Goal: Navigation & Orientation: Find specific page/section

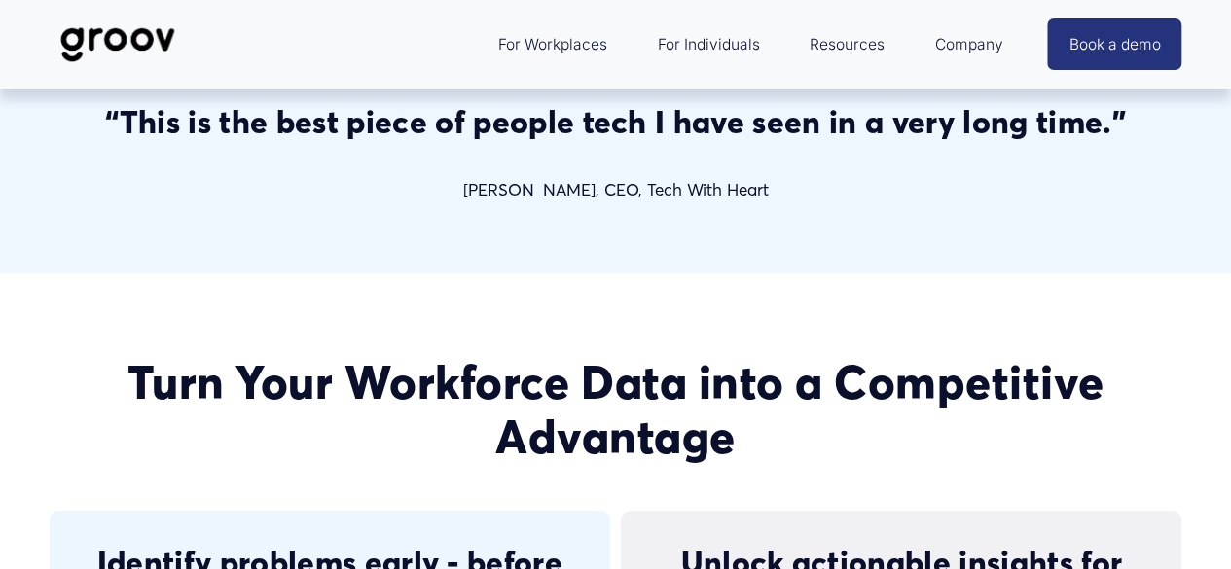
scroll to position [3502, 0]
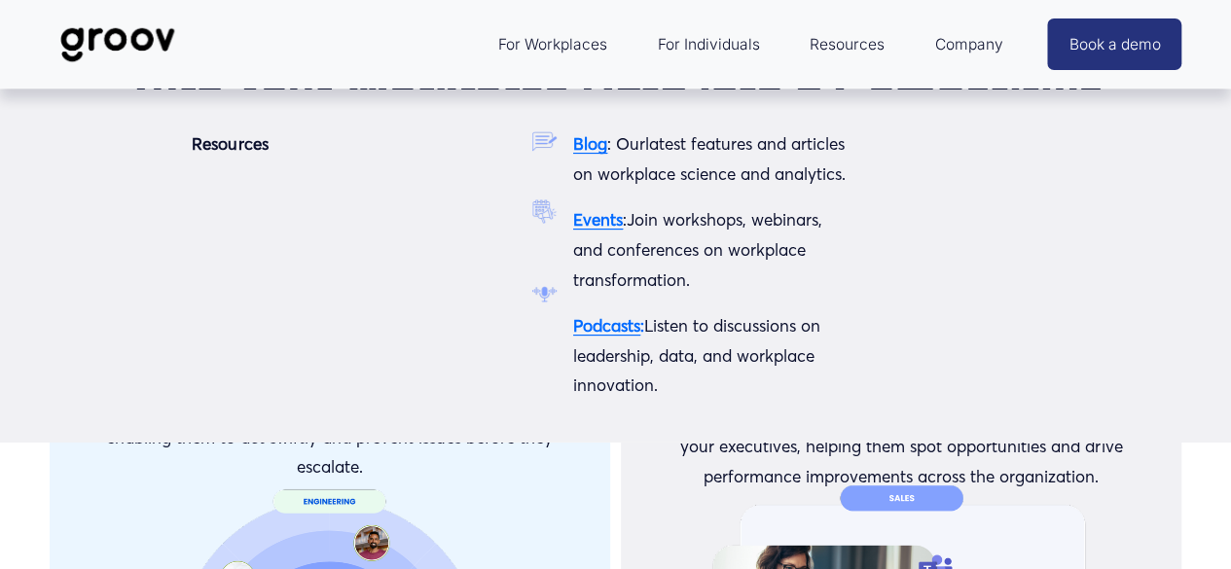
click at [856, 31] on span "Resources" at bounding box center [846, 44] width 75 height 27
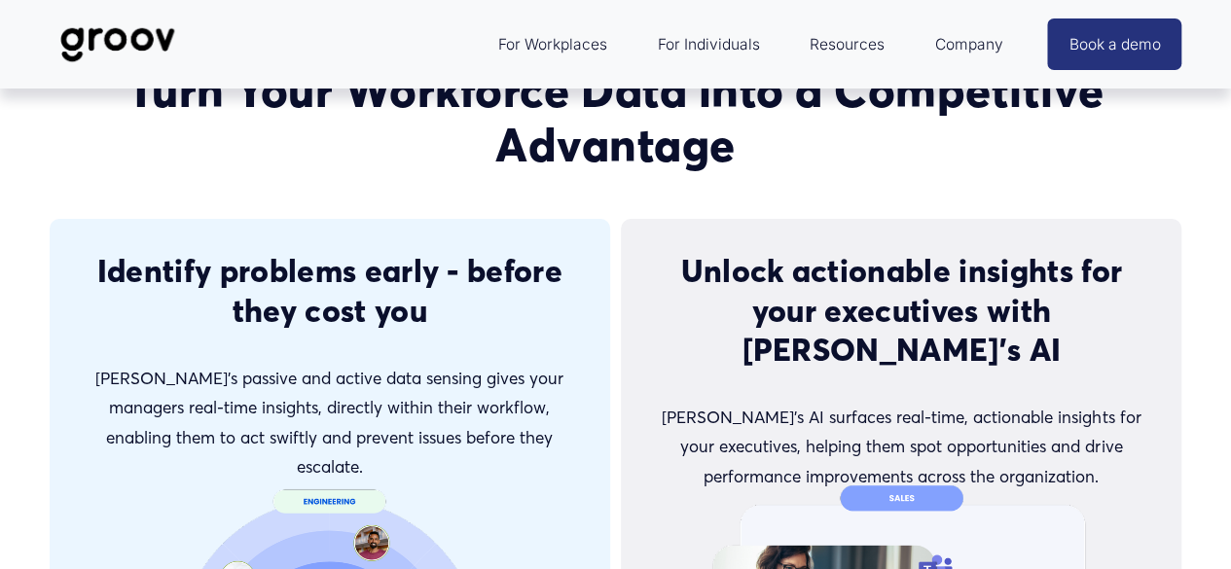
click at [0, 0] on span "Services" at bounding box center [0, 0] width 0 height 0
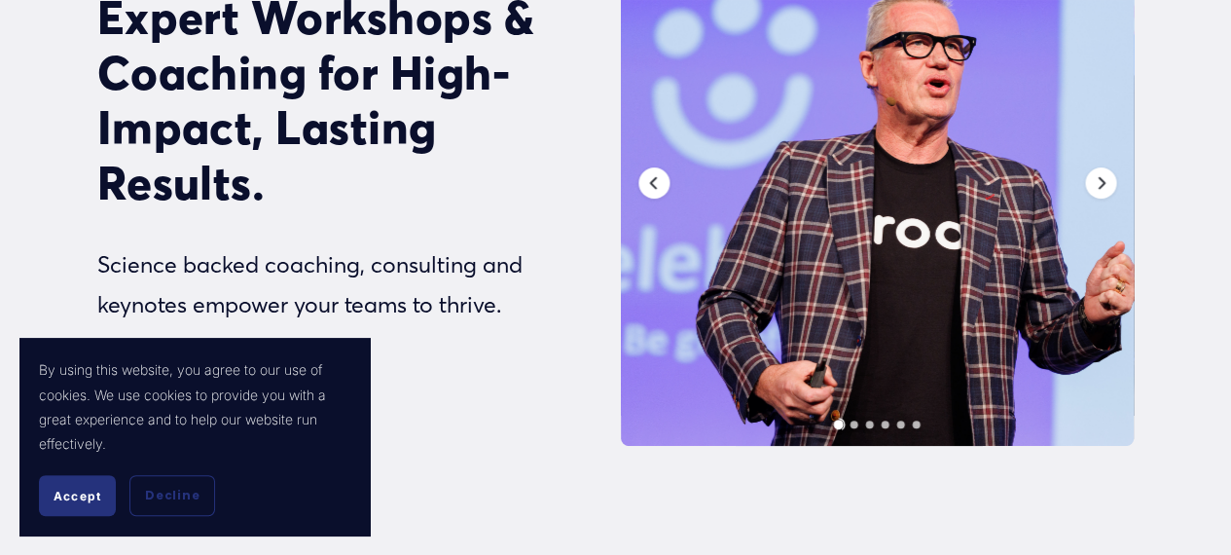
scroll to position [389, 0]
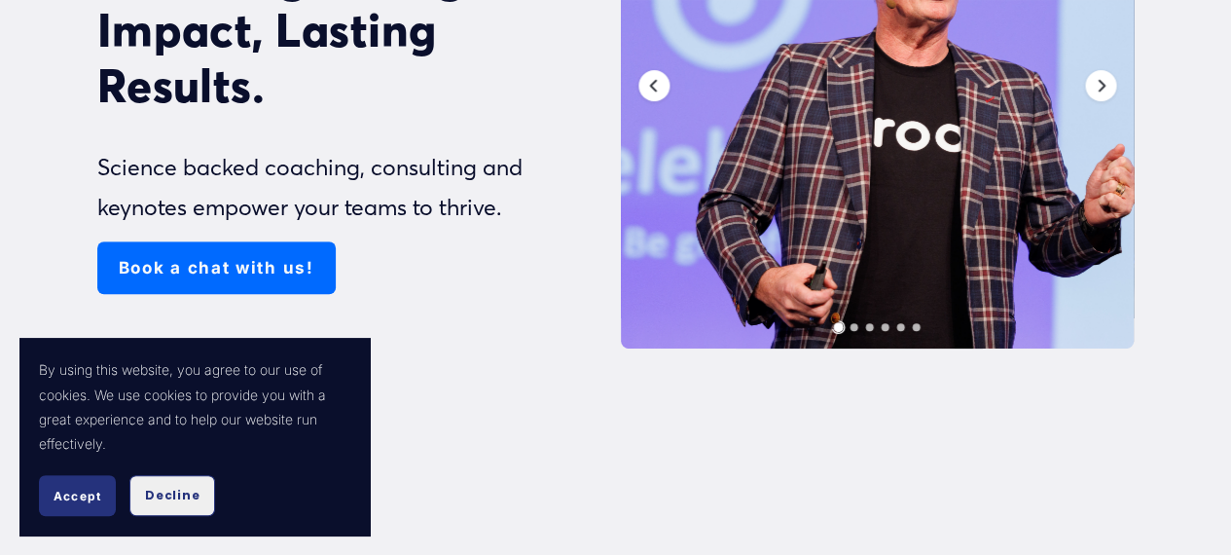
click at [156, 491] on span "Decline" at bounding box center [172, 495] width 54 height 18
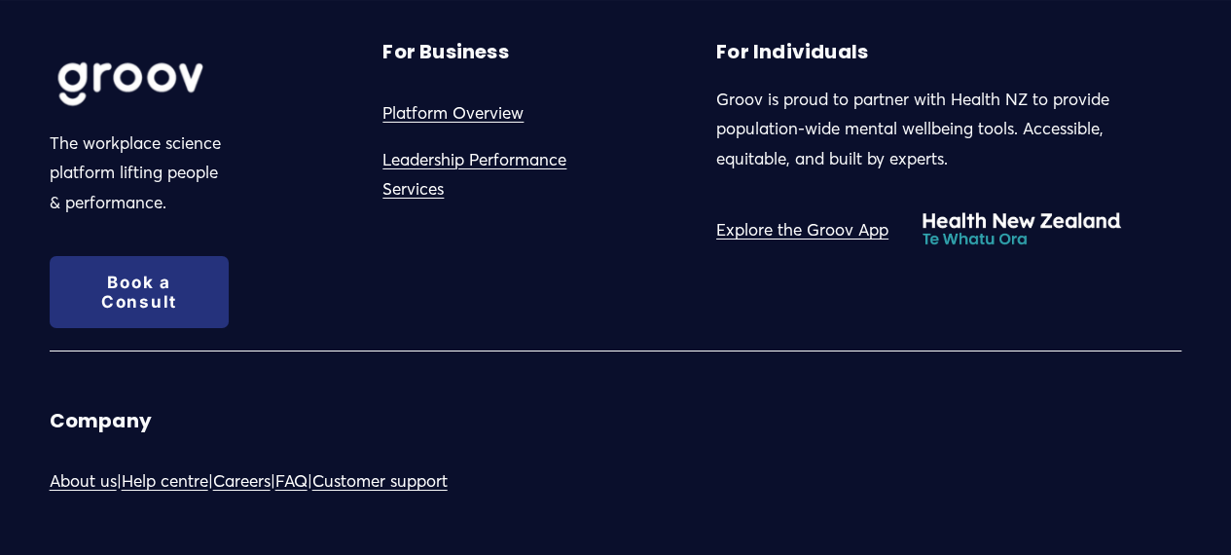
scroll to position [10877, 0]
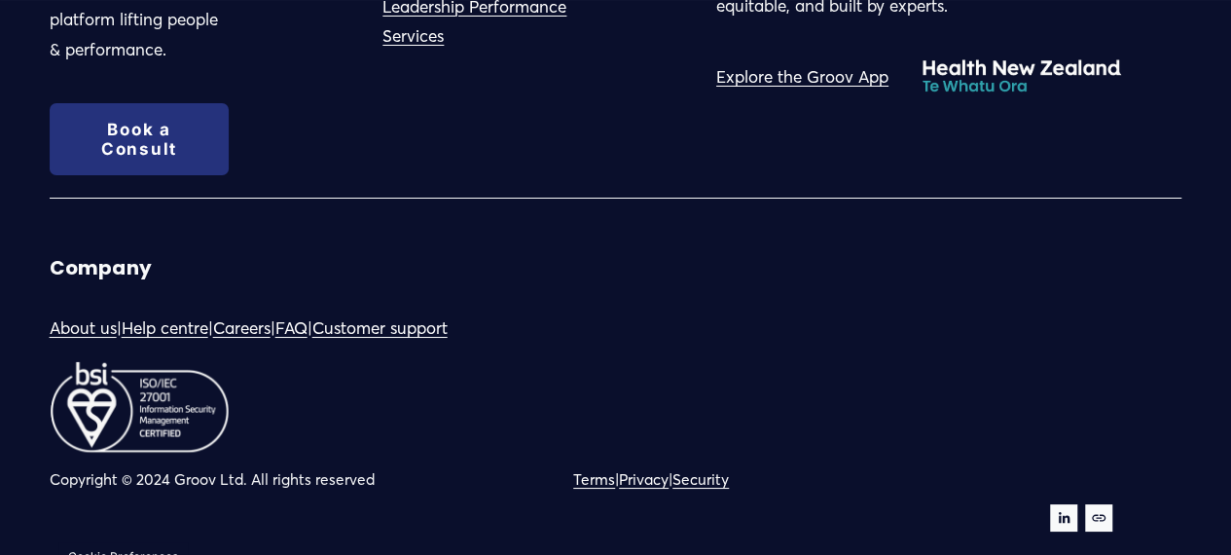
click at [1063, 504] on use "LinkedIn" at bounding box center [1063, 517] width 27 height 27
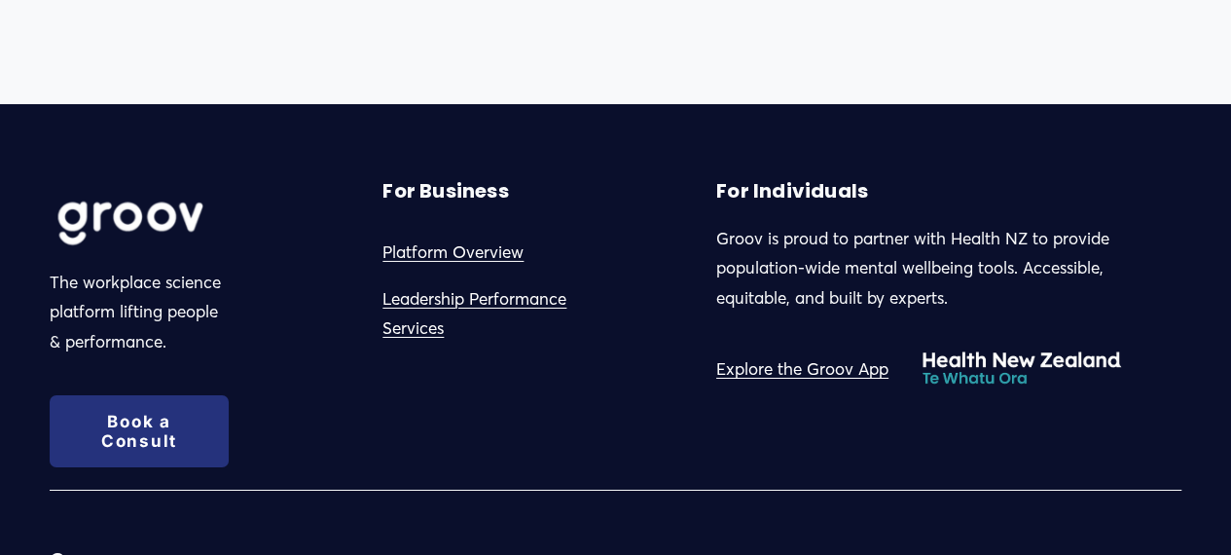
click at [433, 237] on link "Platform Overview" at bounding box center [452, 252] width 141 height 30
